Goal: Find specific page/section: Find specific page/section

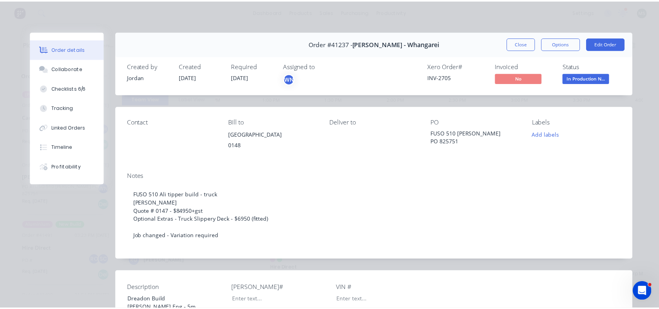
scroll to position [118, 0]
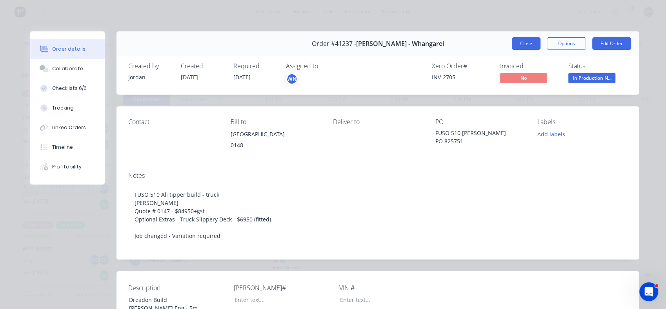
click at [522, 41] on button "Close" at bounding box center [526, 43] width 29 height 13
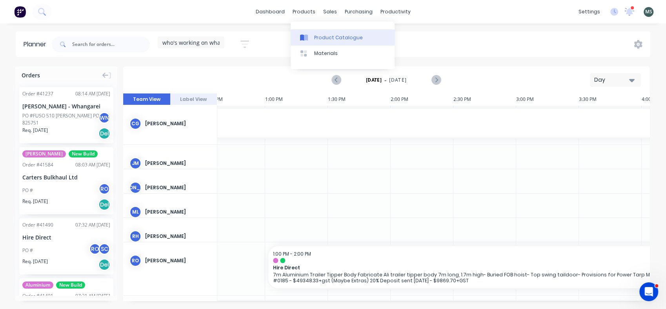
click at [320, 38] on div "Product Catalogue" at bounding box center [338, 37] width 49 height 7
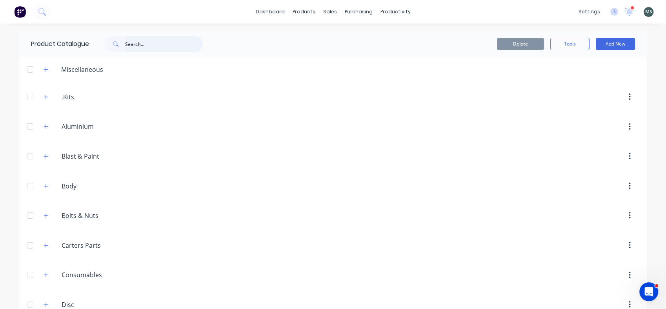
click at [150, 44] on input "text" at bounding box center [164, 44] width 78 height 16
type input "toolbox"
click at [75, 70] on input "Carters Parts" at bounding box center [108, 71] width 93 height 9
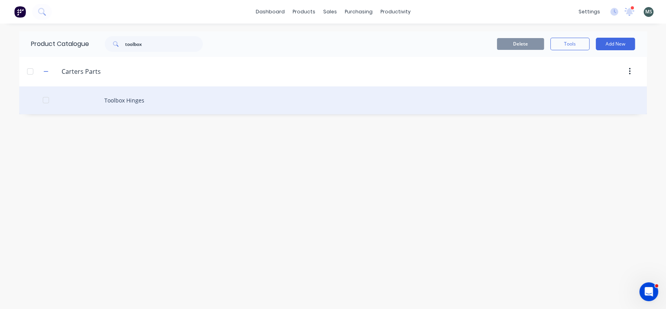
click at [119, 100] on div "Toolbox Hinges" at bounding box center [333, 100] width 628 height 28
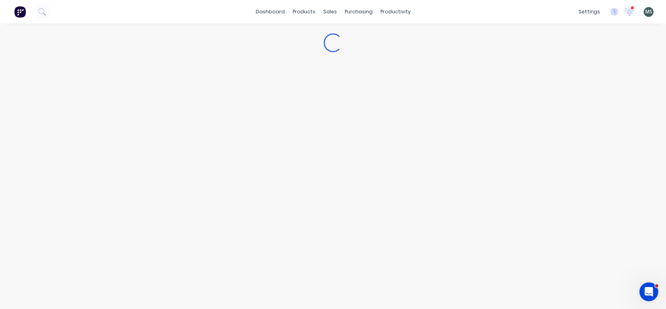
type textarea "x"
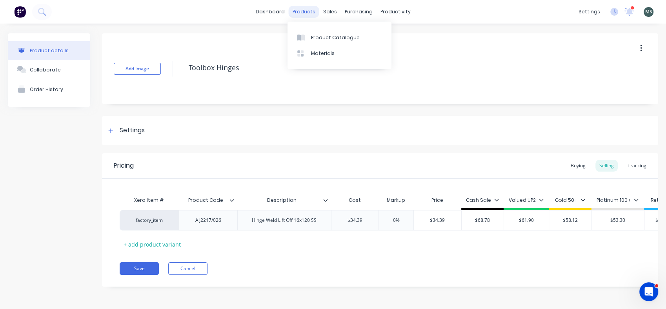
click at [303, 13] on div "products" at bounding box center [304, 12] width 31 height 12
click at [317, 53] on div "Materials" at bounding box center [323, 53] width 24 height 7
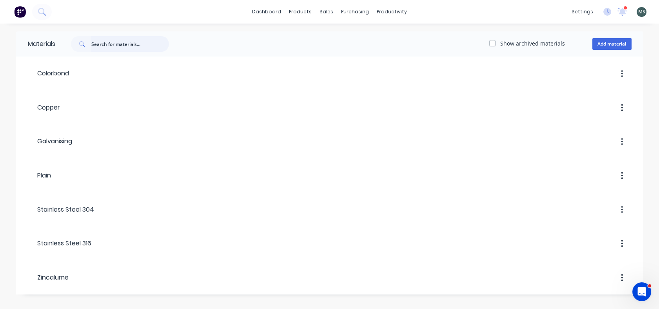
click at [132, 45] on input "text" at bounding box center [130, 44] width 78 height 16
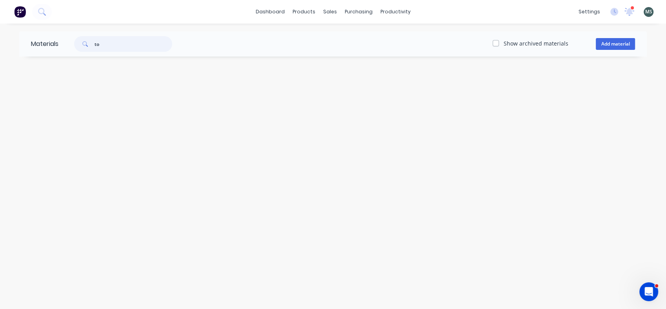
type input "t"
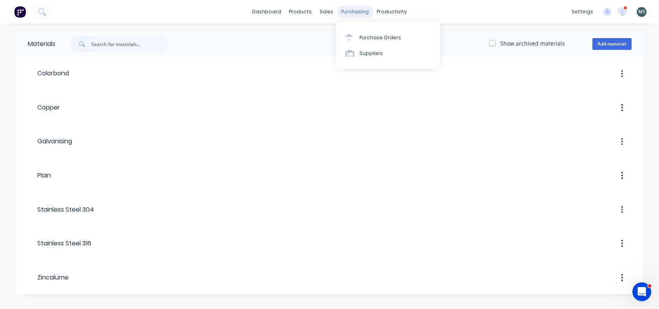
click at [354, 13] on div "purchasing" at bounding box center [355, 12] width 36 height 12
click at [99, 42] on input "text" at bounding box center [130, 44] width 78 height 16
click at [320, 36] on div "Product Catalogue" at bounding box center [335, 37] width 49 height 7
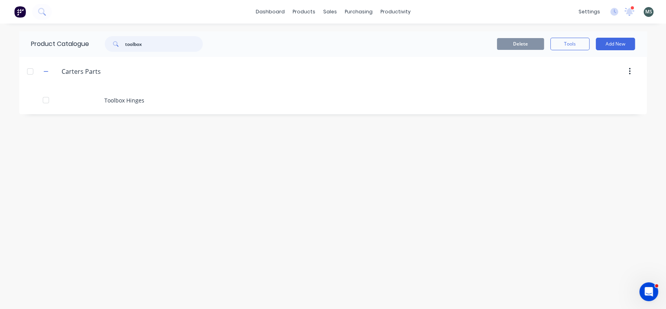
click at [156, 47] on input "toolbox" at bounding box center [164, 44] width 78 height 16
click at [147, 43] on input "toolbox" at bounding box center [164, 44] width 78 height 16
drag, startPoint x: 140, startPoint y: 46, endPoint x: 107, endPoint y: 47, distance: 32.6
click at [107, 47] on div "toolbox" at bounding box center [154, 44] width 98 height 16
click at [154, 46] on input "toolbox" at bounding box center [164, 44] width 78 height 16
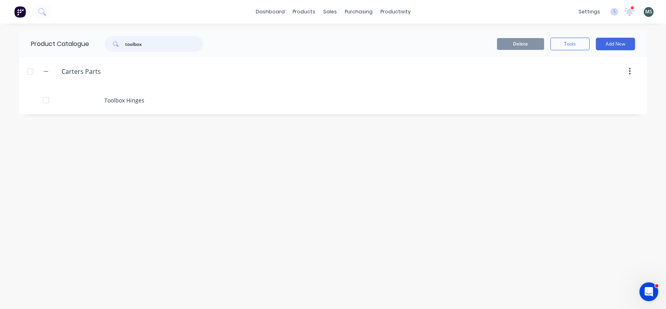
drag, startPoint x: 153, startPoint y: 46, endPoint x: 132, endPoint y: 47, distance: 21.6
click at [132, 47] on input "toolbox" at bounding box center [164, 44] width 78 height 16
type input "t"
